Goal: Complete application form: Complete application form

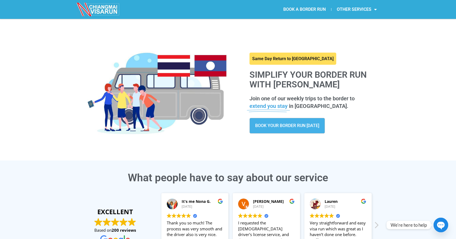
click at [307, 9] on link "BOOK A BORDER RUN" at bounding box center [304, 9] width 53 height 12
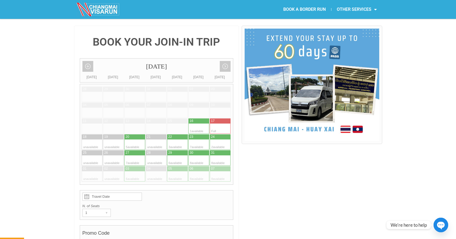
scroll to position [119, 0]
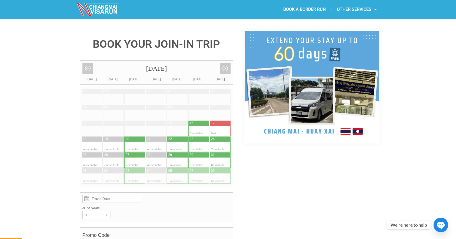
click at [219, 153] on div at bounding box center [215, 155] width 11 height 5
type input "31 August 2025"
radio input "true"
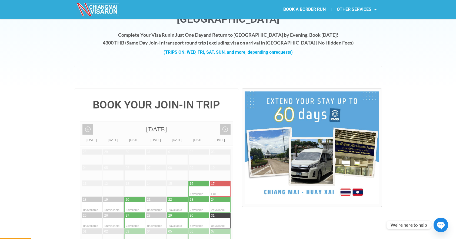
scroll to position [0, 0]
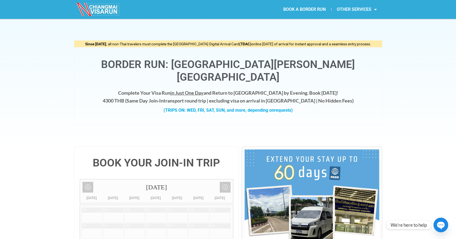
click at [103, 9] on img at bounding box center [98, 10] width 43 height 14
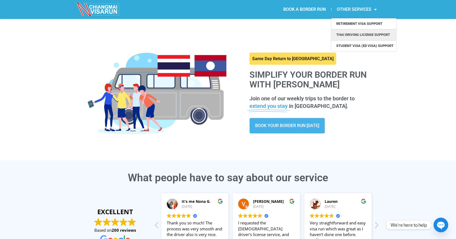
click at [354, 34] on link "Thai Driving License Support" at bounding box center [363, 34] width 65 height 11
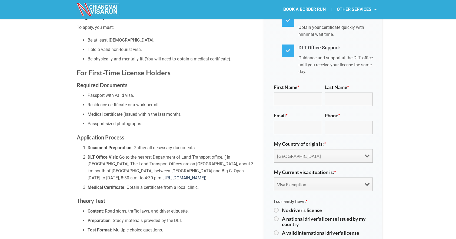
scroll to position [250, 0]
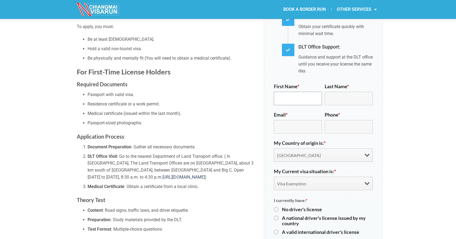
click at [291, 92] on input "First Name *" at bounding box center [298, 99] width 48 height 14
type input "Stephen"
type input "Parsons"
click at [289, 120] on input "Email *" at bounding box center [298, 127] width 48 height 14
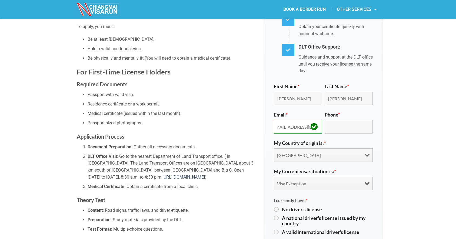
type input "sparsonsster@gmail.com"
click at [346, 120] on input "Phone *" at bounding box center [348, 127] width 48 height 14
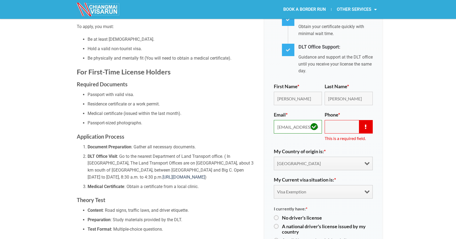
click at [302, 120] on input "sparsonsster@gmail.com" at bounding box center [298, 127] width 48 height 14
click at [338, 120] on input "Phone *" at bounding box center [348, 127] width 48 height 14
click at [296, 120] on input "sparsonsster@gmail.com" at bounding box center [298, 127] width 48 height 14
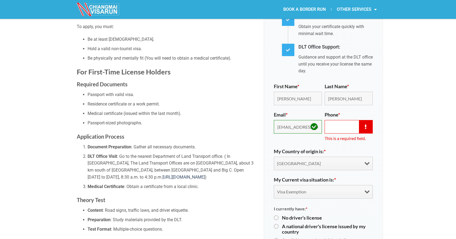
click at [334, 120] on input "Phone *" at bounding box center [348, 127] width 48 height 14
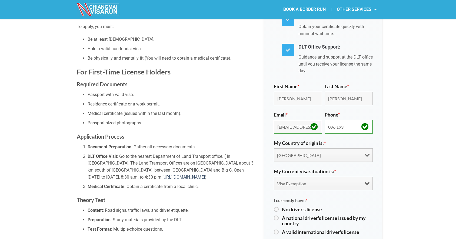
click at [350, 120] on input "096 193" at bounding box center [348, 127] width 48 height 14
type input "096 193 3160"
click at [316, 149] on select "Afghanistan Albania Algeria Andorra Angola Antigua & Deps Argentina Armenia Aus…" at bounding box center [323, 156] width 99 height 14
select select "united-states"
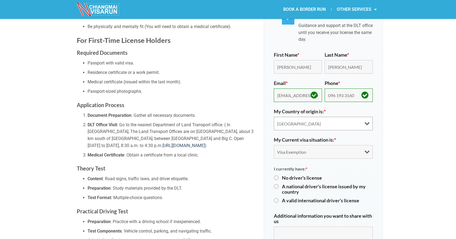
scroll to position [283, 0]
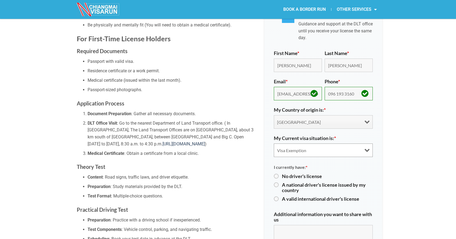
click at [292, 144] on select "Visa Exemption Tourist Visa (SETV/METV) Non 0, Non-B visa" at bounding box center [323, 151] width 99 height 14
select select "choice2"
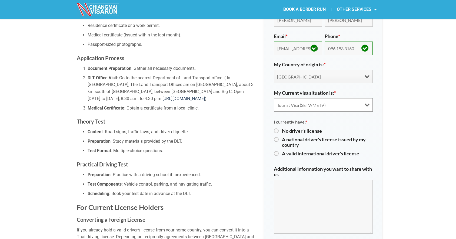
scroll to position [329, 0]
drag, startPoint x: 276, startPoint y: 129, endPoint x: 283, endPoint y: 131, distance: 7.6
click at [282, 136] on label "A national driver's license issued by my country" at bounding box center [327, 141] width 91 height 11
click at [276, 137] on input "A national driver's license issued by my country" at bounding box center [276, 139] width 4 height 4
radio input "true"
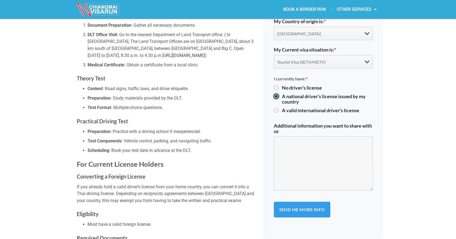
scroll to position [373, 0]
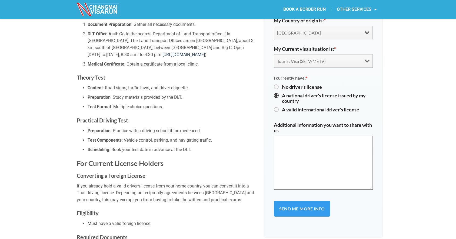
click at [304, 148] on textarea "Additional information you want to share with us" at bounding box center [323, 163] width 99 height 54
type textarea "M"
click at [331, 136] on textarea "I have the motorcycle endorsment on my driver's license." at bounding box center [323, 163] width 99 height 54
click at [346, 161] on textarea "I have the motorcycle endorsement on my driver's license." at bounding box center [323, 163] width 99 height 54
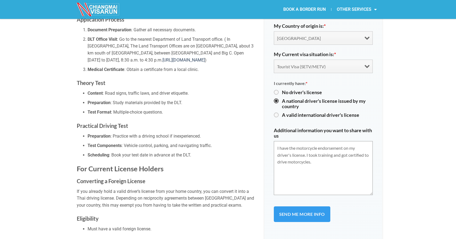
scroll to position [375, 0]
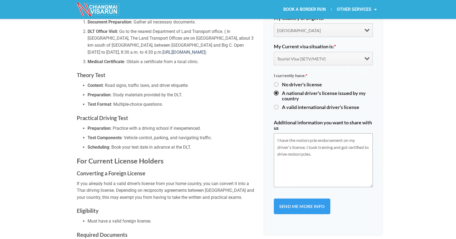
click at [325, 163] on textarea "I have the motorcycle endorsement on my driver's license. I took training and g…" at bounding box center [323, 160] width 99 height 54
click at [329, 147] on textarea "I have the motorcycle endorsement on my driver's license. I took training and g…" at bounding box center [323, 160] width 99 height 54
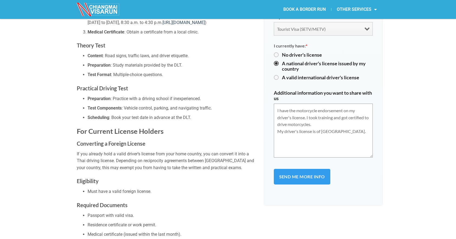
scroll to position [402, 0]
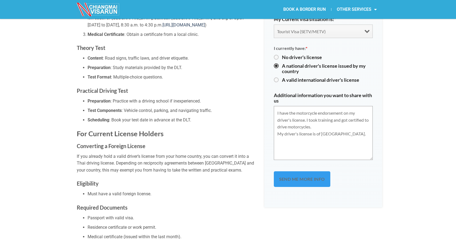
type textarea "I have the motorcycle endorsement on my driver's license. I took training and g…"
click at [301, 172] on input "Send me more info" at bounding box center [302, 180] width 56 height 16
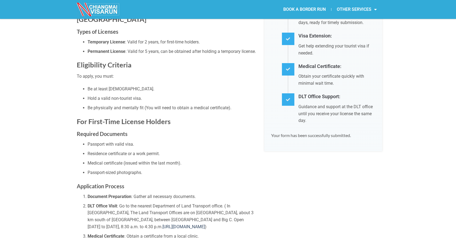
scroll to position [0, 0]
